Goal: Task Accomplishment & Management: Use online tool/utility

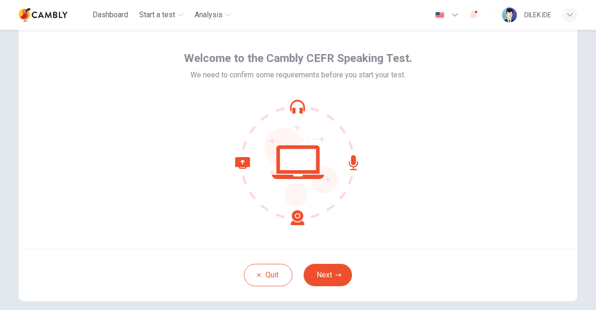
scroll to position [32, 0]
click at [333, 267] on button "Next" at bounding box center [328, 274] width 48 height 22
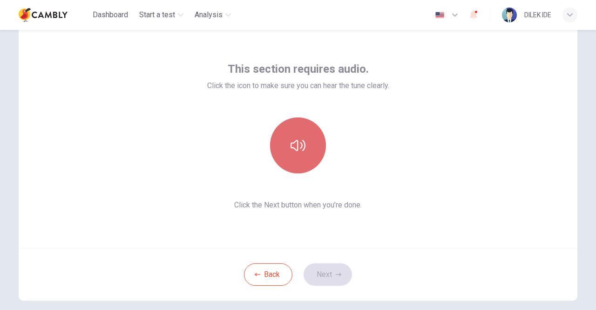
click at [302, 151] on icon "button" at bounding box center [298, 145] width 15 height 15
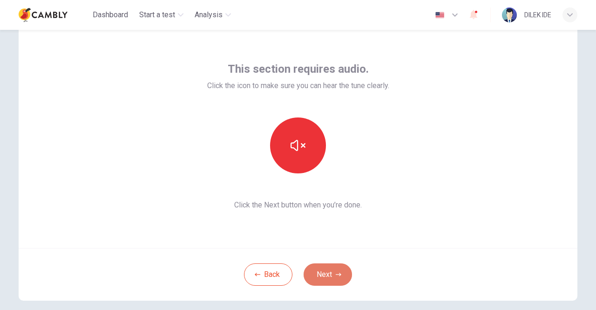
click at [337, 272] on icon "button" at bounding box center [339, 275] width 6 height 6
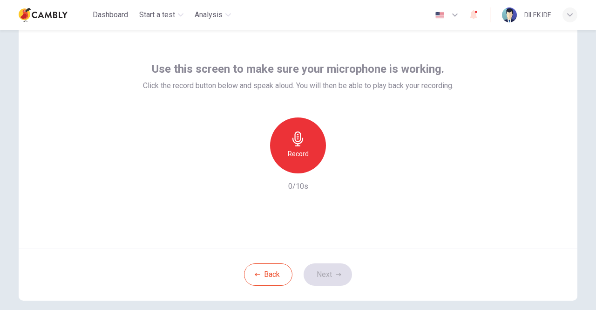
click at [292, 150] on h6 "Record" at bounding box center [298, 153] width 21 height 11
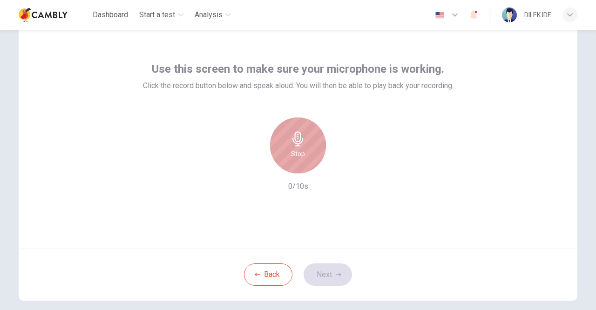
click at [292, 150] on h6 "Stop" at bounding box center [298, 153] width 14 height 11
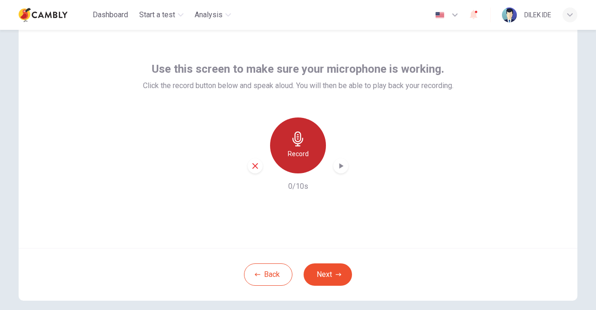
click at [292, 150] on h6 "Record" at bounding box center [298, 153] width 21 height 11
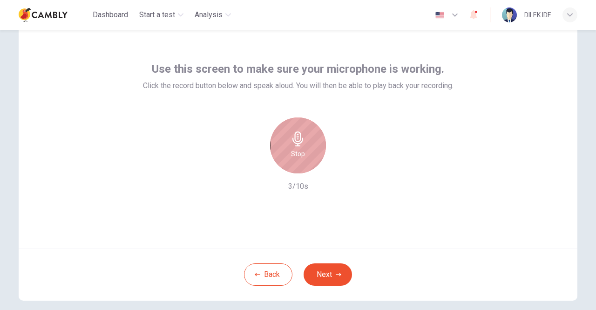
click at [292, 150] on h6 "Stop" at bounding box center [298, 153] width 14 height 11
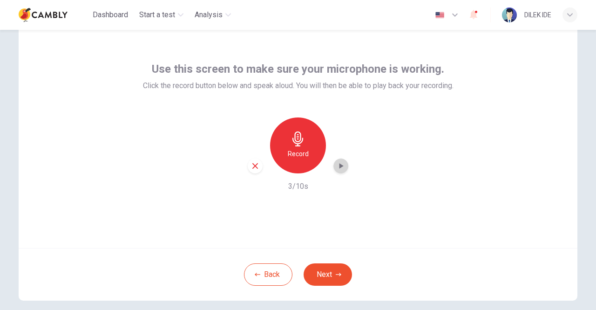
click at [337, 166] on icon "button" at bounding box center [340, 165] width 9 height 9
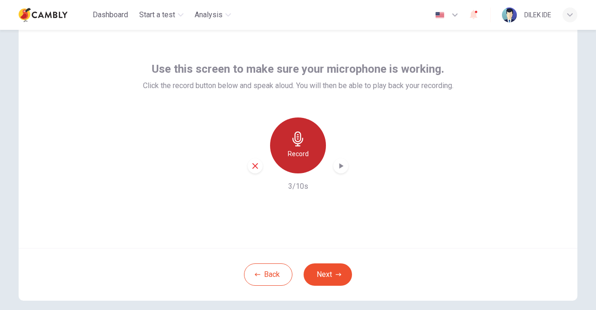
click at [291, 137] on icon "button" at bounding box center [298, 138] width 15 height 15
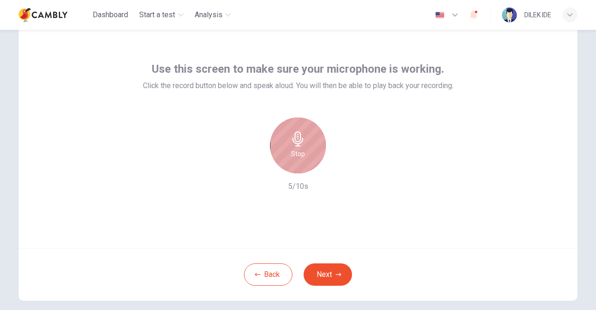
click at [291, 137] on icon "button" at bounding box center [298, 138] width 15 height 15
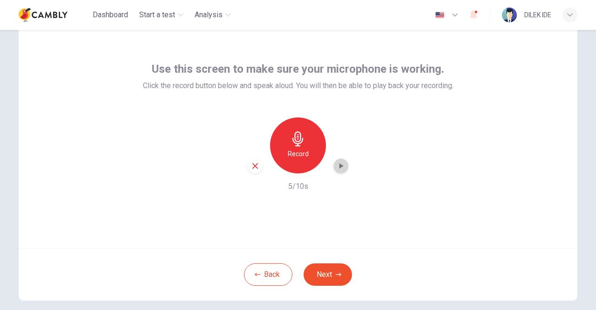
click at [339, 169] on icon "button" at bounding box center [340, 165] width 9 height 9
click at [329, 269] on button "Next" at bounding box center [328, 274] width 48 height 22
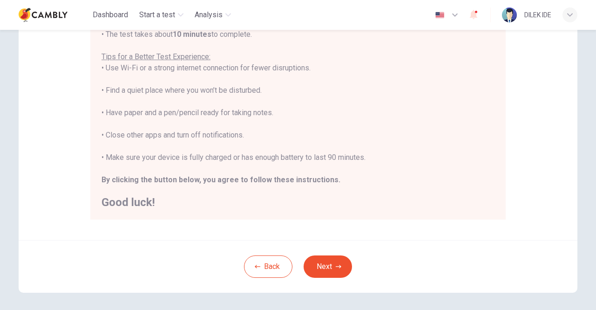
scroll to position [170, 0]
click at [331, 266] on button "Next" at bounding box center [328, 266] width 48 height 22
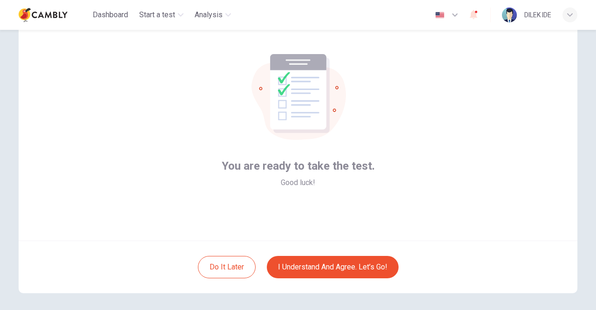
scroll to position [39, 0]
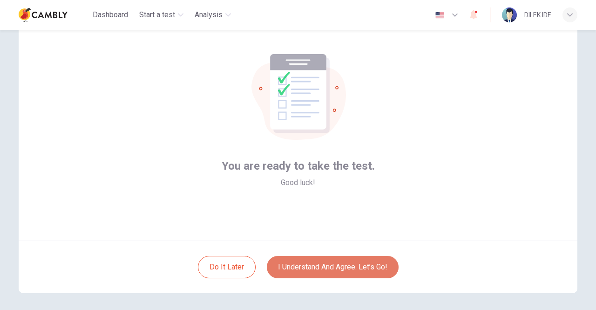
click at [327, 263] on button "I understand and agree. Let’s go!" at bounding box center [333, 267] width 132 height 22
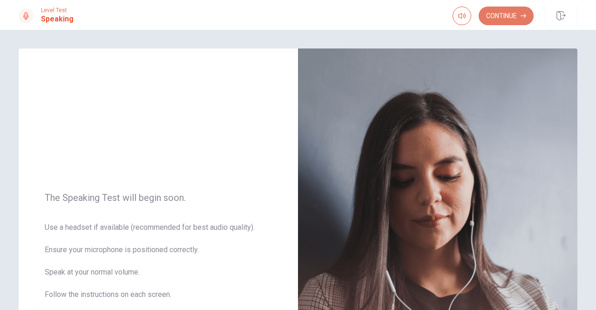
click at [521, 19] on button "Continue" at bounding box center [506, 16] width 55 height 19
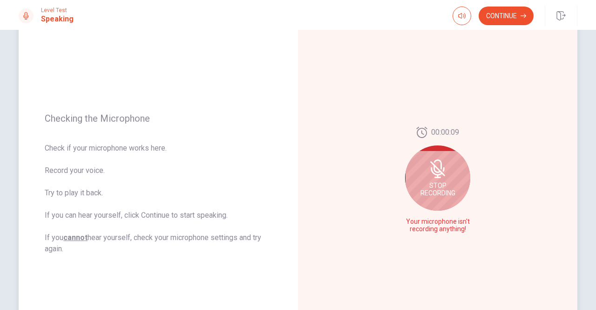
scroll to position [68, 0]
click at [443, 187] on span "Stop Recording" at bounding box center [438, 189] width 35 height 15
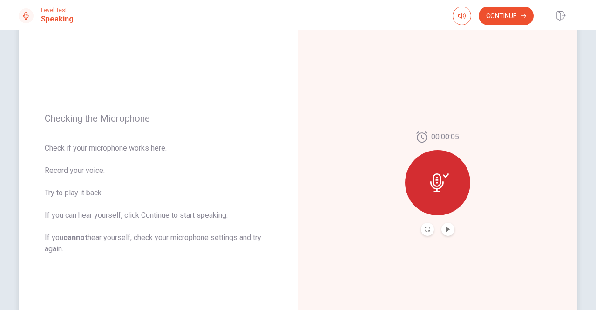
click at [443, 187] on icon at bounding box center [440, 182] width 19 height 19
click at [437, 164] on div at bounding box center [437, 182] width 65 height 65
click at [425, 231] on icon "Record Again" at bounding box center [428, 229] width 6 height 6
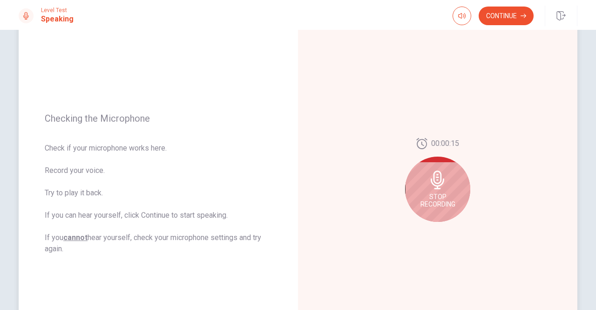
click at [438, 191] on div "Stop Recording" at bounding box center [437, 189] width 65 height 65
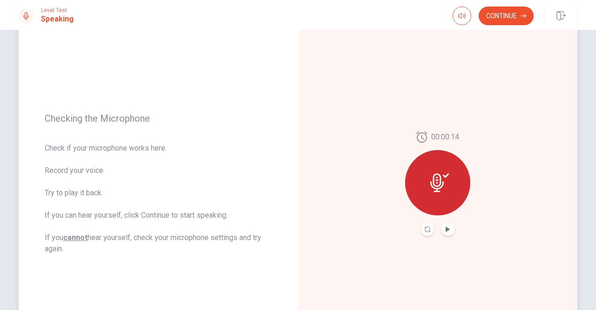
click at [438, 191] on icon at bounding box center [440, 182] width 19 height 19
click at [424, 233] on button "Record Again" at bounding box center [427, 229] width 13 height 13
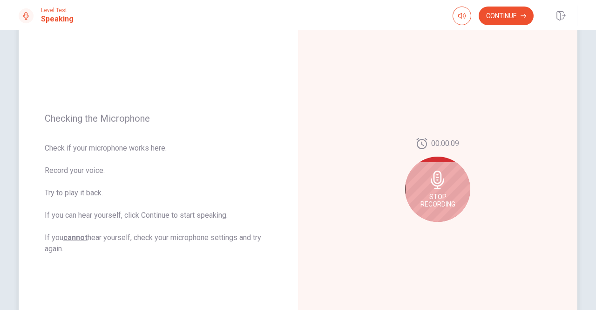
click at [434, 197] on span "Stop Recording" at bounding box center [438, 200] width 35 height 15
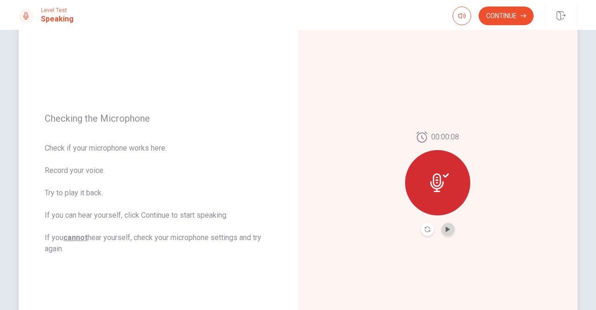
click at [447, 232] on button "Play Audio" at bounding box center [448, 229] width 13 height 13
click at [338, 236] on div "00:00:08" at bounding box center [438, 183] width 280 height 406
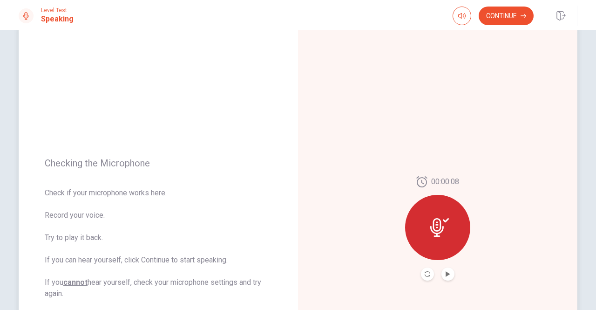
scroll to position [22, 0]
click at [517, 21] on button "Continue" at bounding box center [506, 16] width 55 height 19
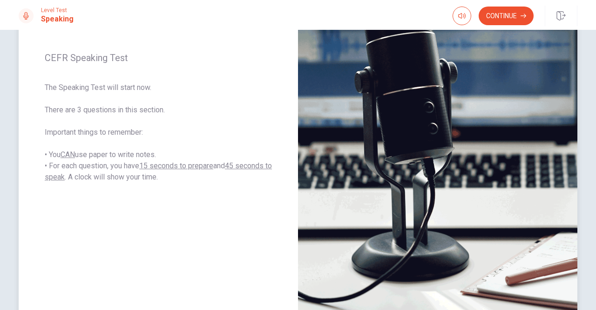
scroll to position [135, 0]
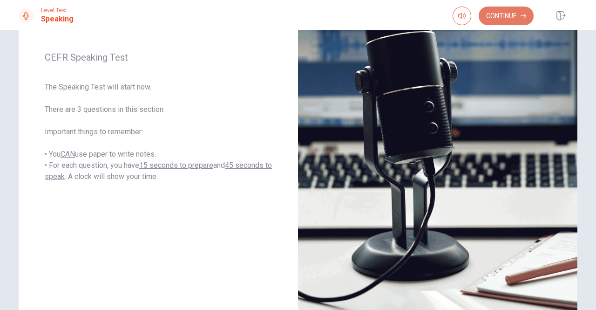
click at [505, 14] on button "Continue" at bounding box center [506, 16] width 55 height 19
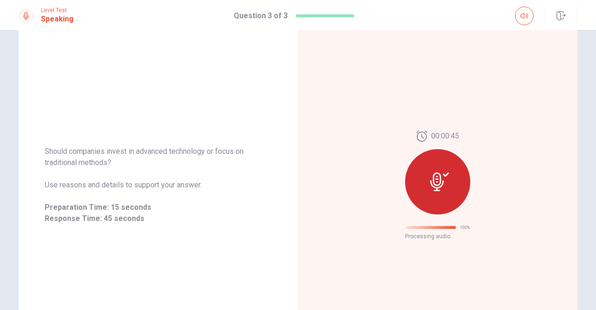
scroll to position [29, 0]
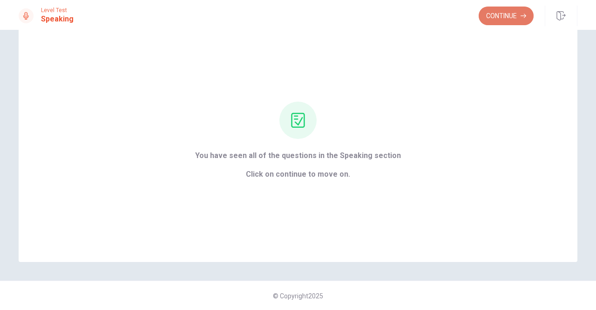
click at [514, 16] on button "Continue" at bounding box center [506, 16] width 55 height 19
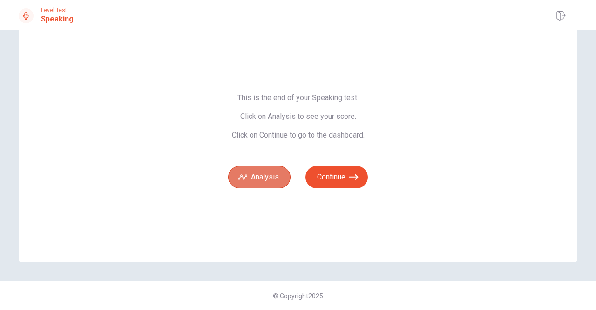
click at [267, 180] on button "Analysis" at bounding box center [259, 177] width 62 height 22
